Goal: Information Seeking & Learning: Learn about a topic

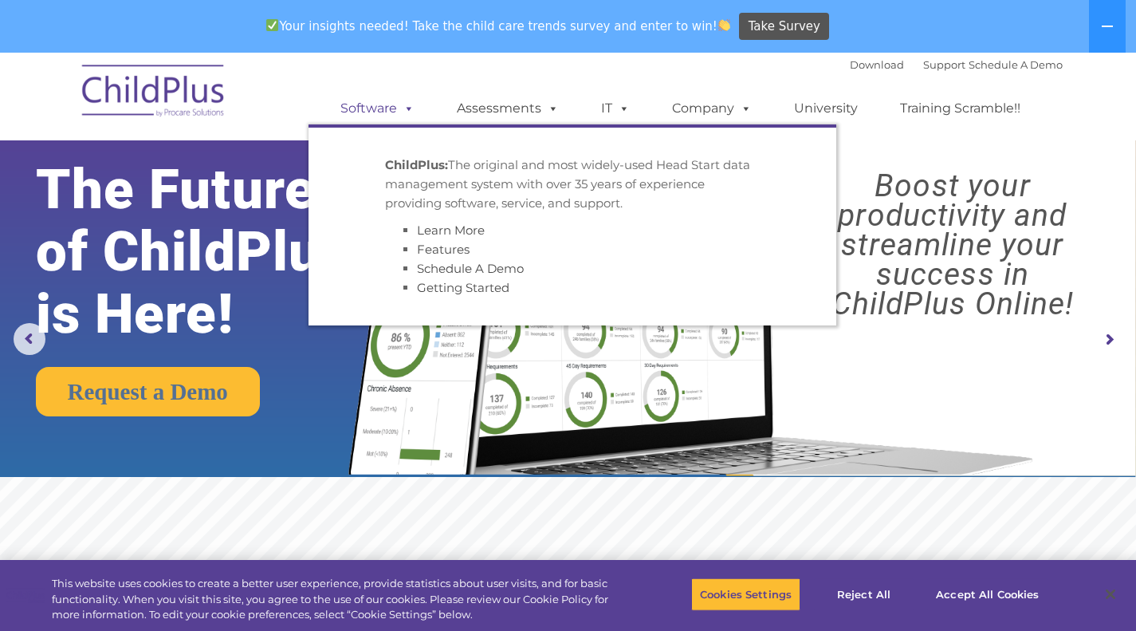
click at [403, 111] on span at bounding box center [406, 107] width 18 height 15
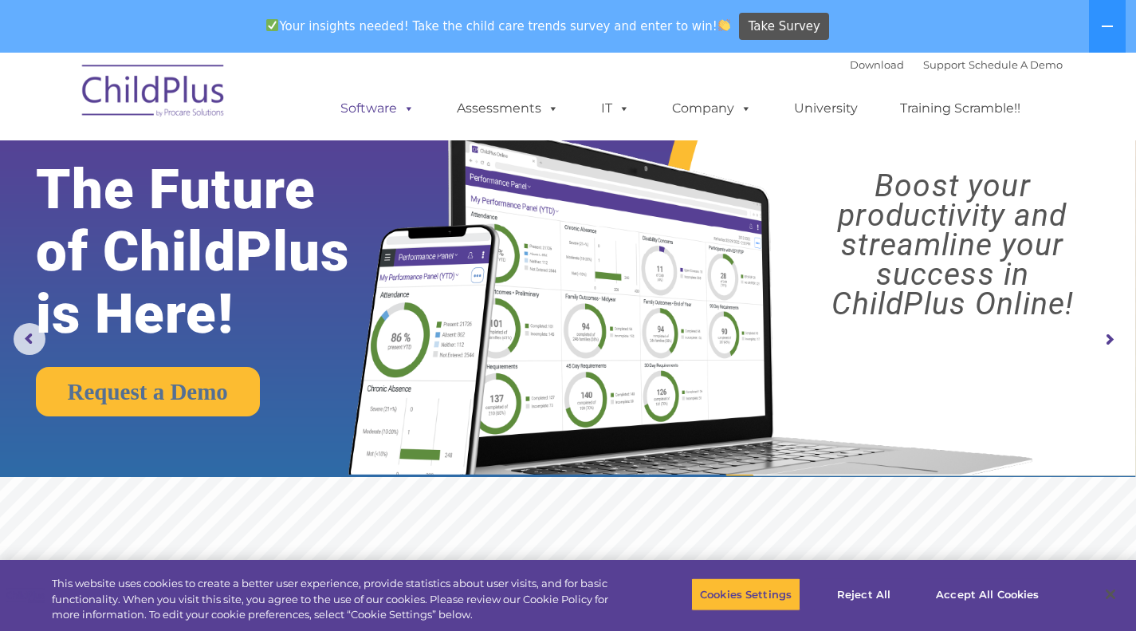
click at [402, 108] on span at bounding box center [406, 107] width 18 height 15
click at [516, 108] on link "Assessments" at bounding box center [508, 108] width 134 height 32
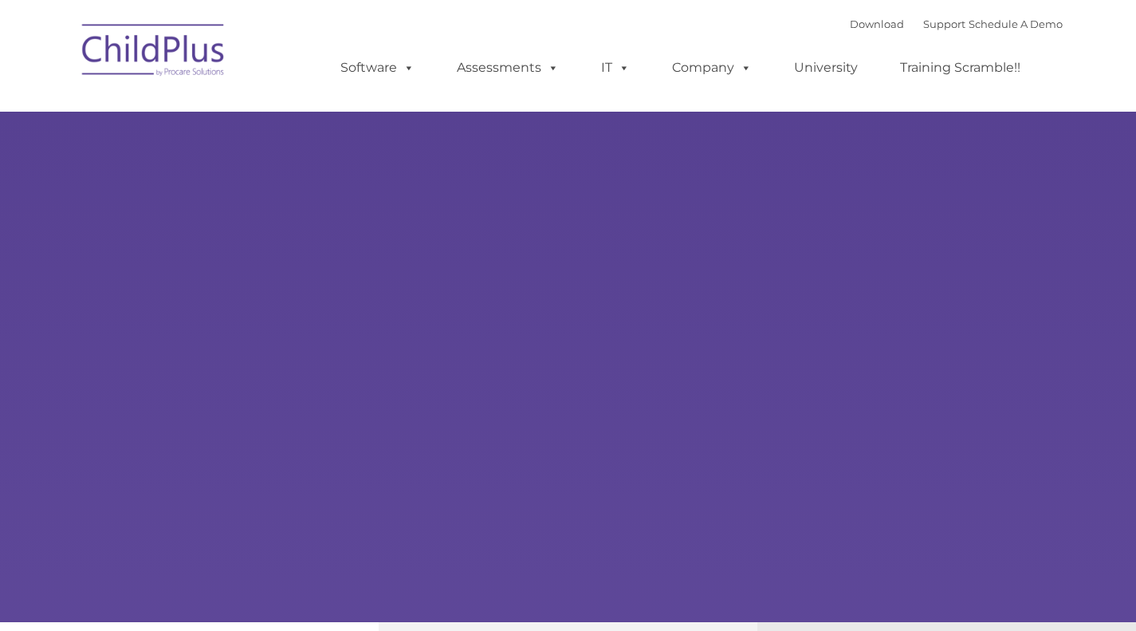
type input ""
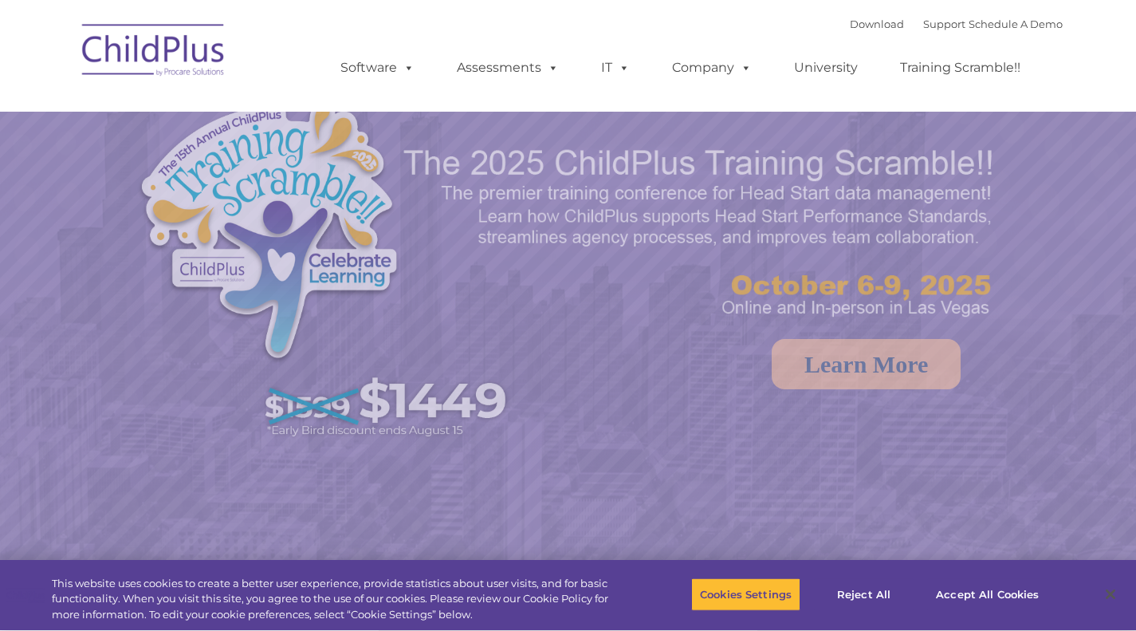
select select "MEDIUM"
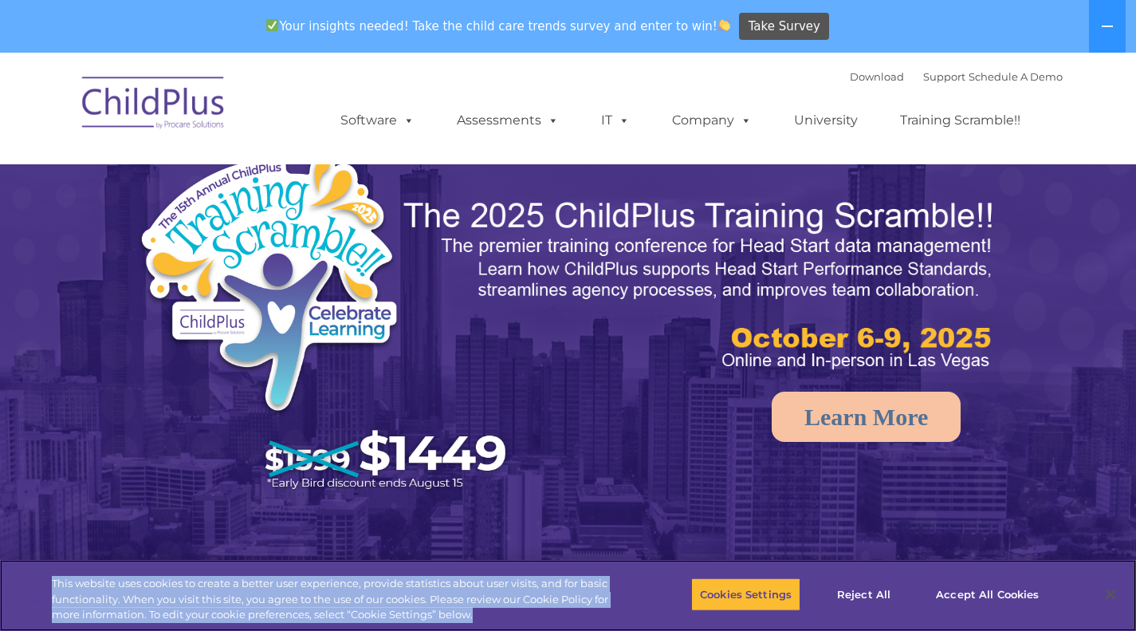
click at [513, 617] on div "This website uses cookies to create a better user experience, provide statistic…" at bounding box center [312, 595] width 625 height 71
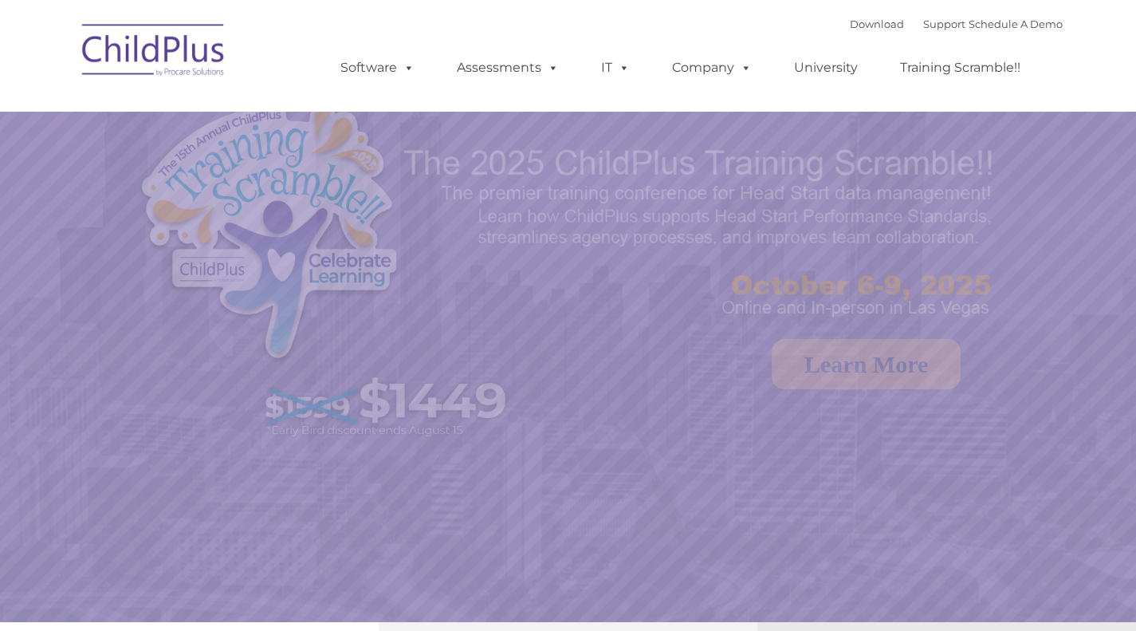
select select "MEDIUM"
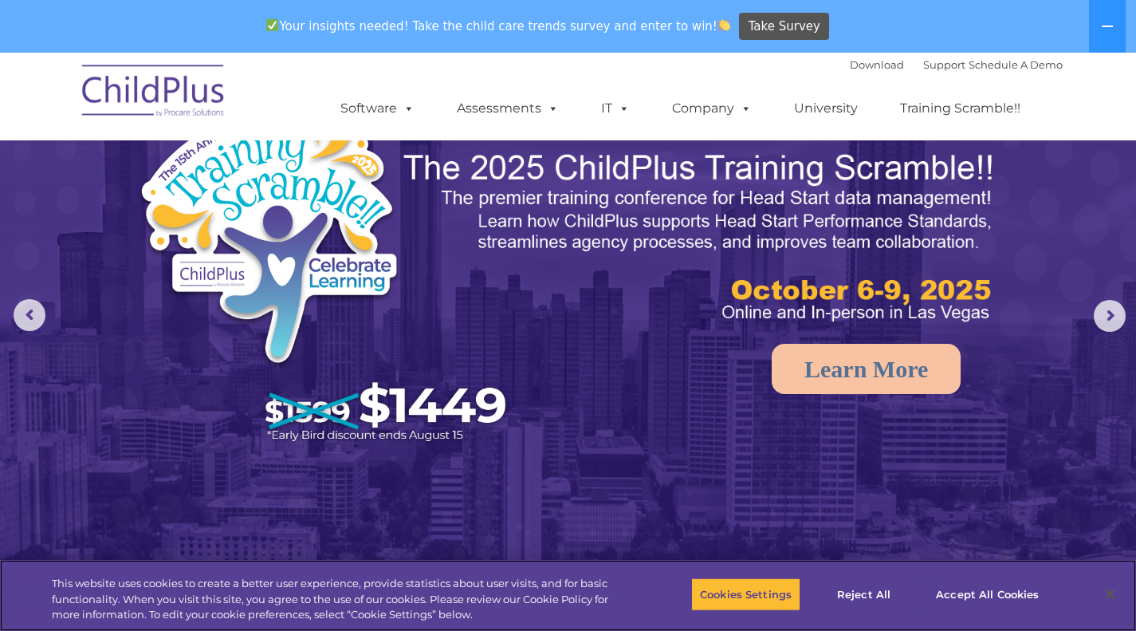
scroll to position [46, 0]
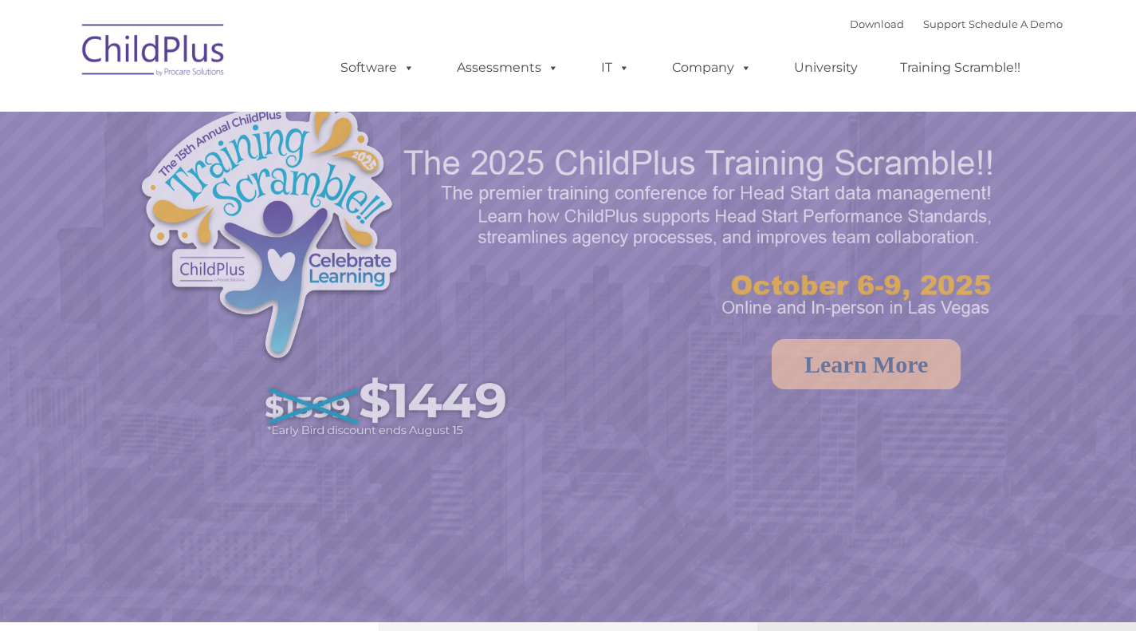
select select "MEDIUM"
